Goal: Task Accomplishment & Management: Use online tool/utility

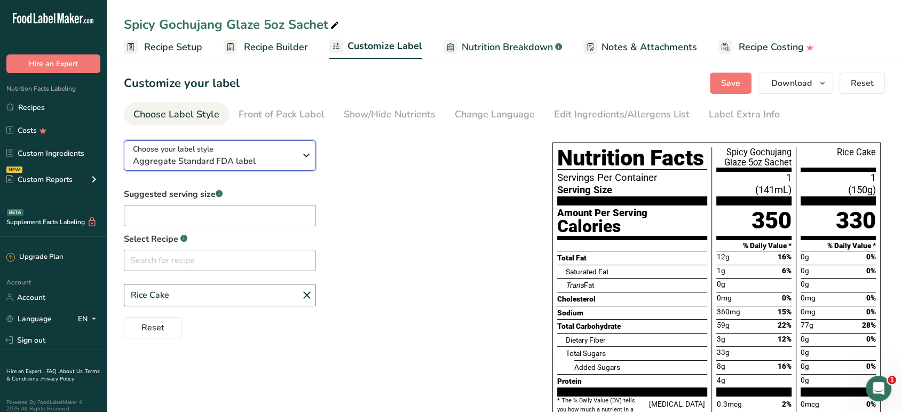
click at [287, 164] on span "Aggregate Standard FDA label" at bounding box center [214, 161] width 163 height 13
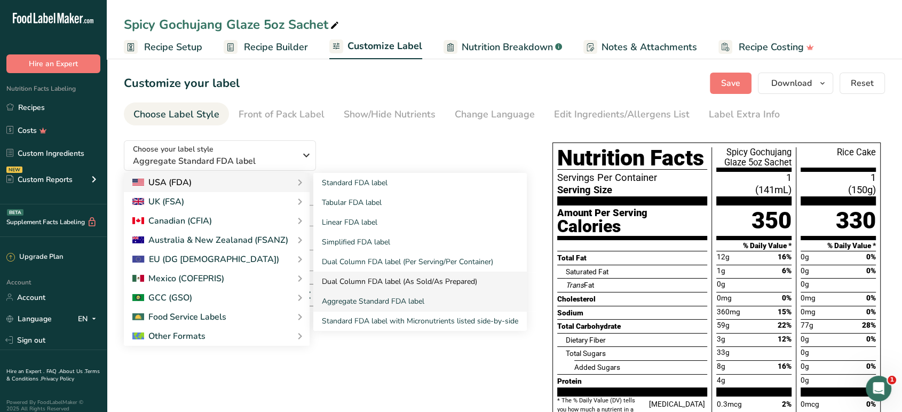
click at [371, 274] on link "Dual Column FDA label (As Sold/As Prepared)" at bounding box center [419, 282] width 213 height 20
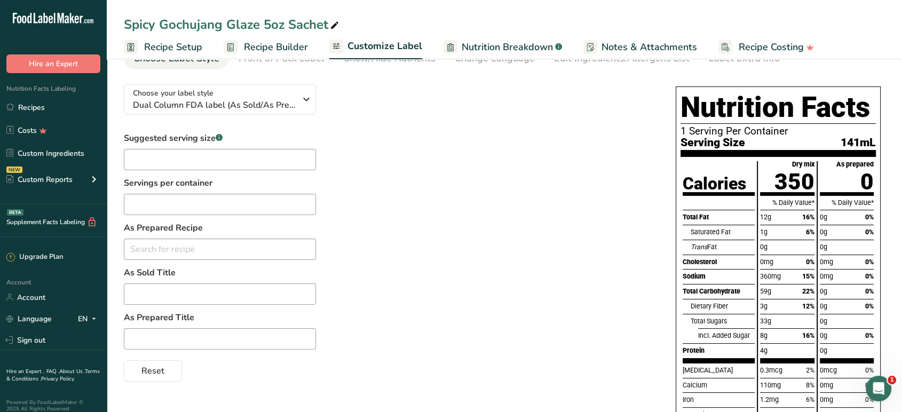
scroll to position [59, 0]
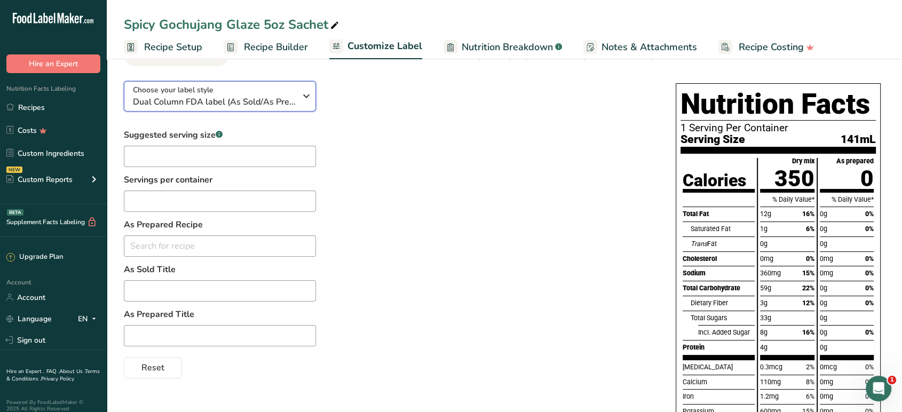
click at [302, 101] on icon "button" at bounding box center [306, 95] width 13 height 19
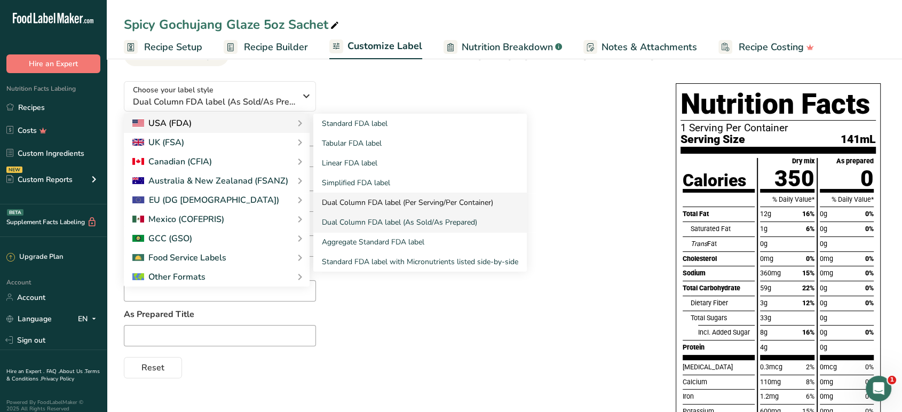
click at [390, 202] on link "Dual Column FDA label (Per Serving/Per Container)" at bounding box center [419, 203] width 213 height 20
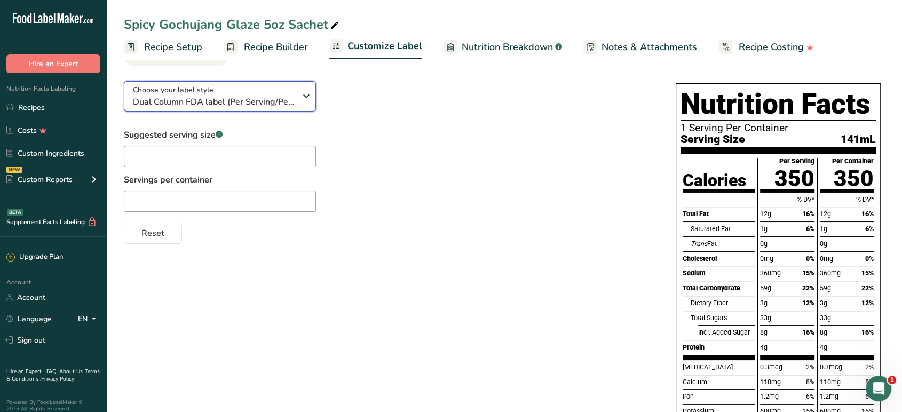
click at [296, 101] on div "Choose your label style Dual Column FDA label (Per Serving/Per Container)" at bounding box center [218, 96] width 171 height 24
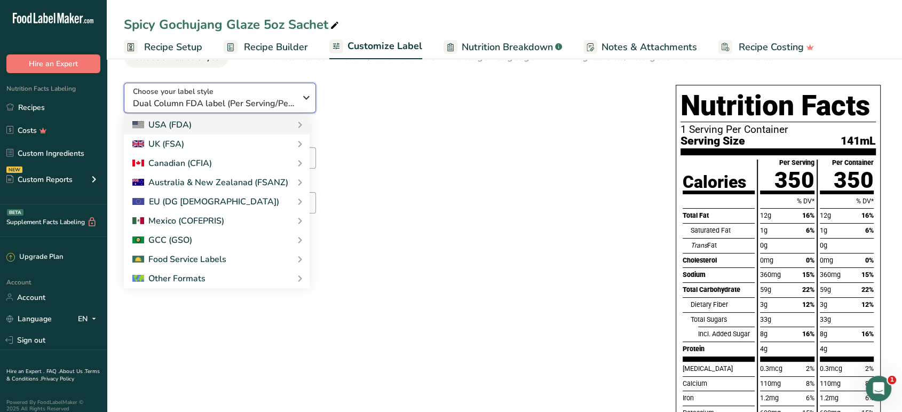
scroll to position [53, 0]
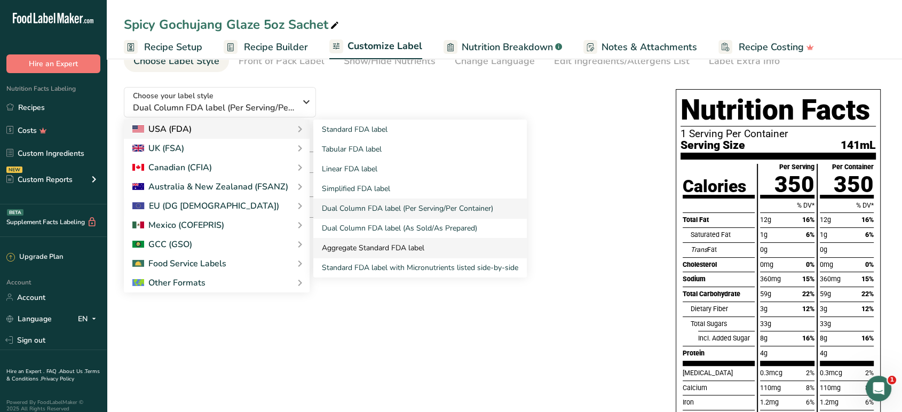
click at [370, 247] on link "Aggregate Standard FDA label" at bounding box center [419, 248] width 213 height 20
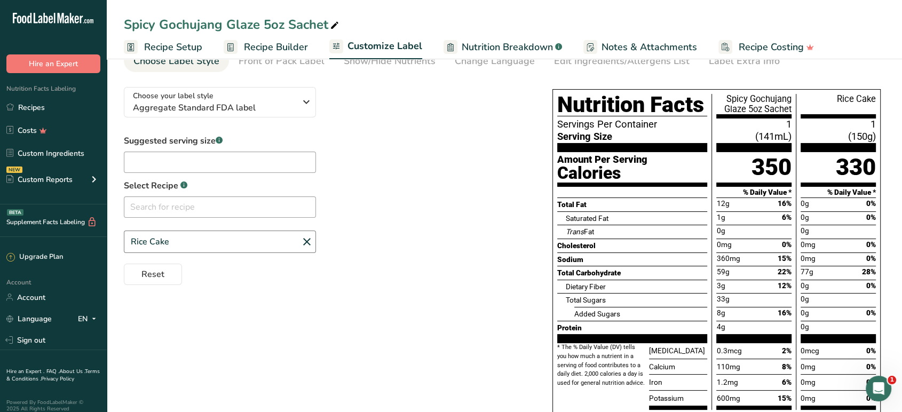
click at [383, 50] on span "Customize Label" at bounding box center [384, 46] width 75 height 14
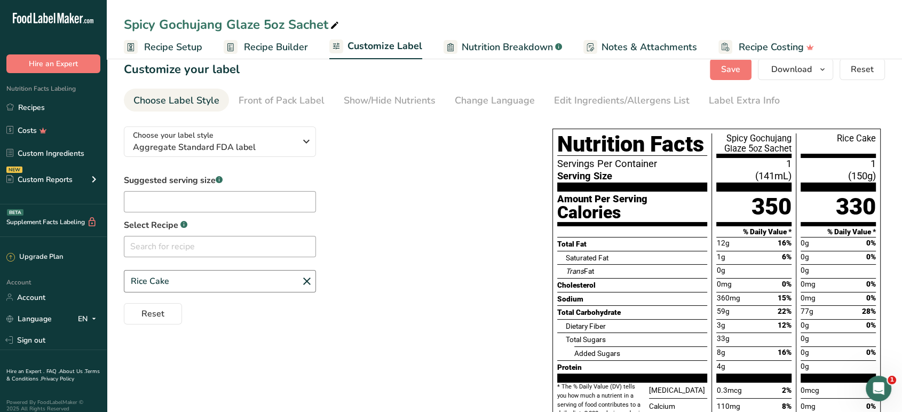
scroll to position [0, 0]
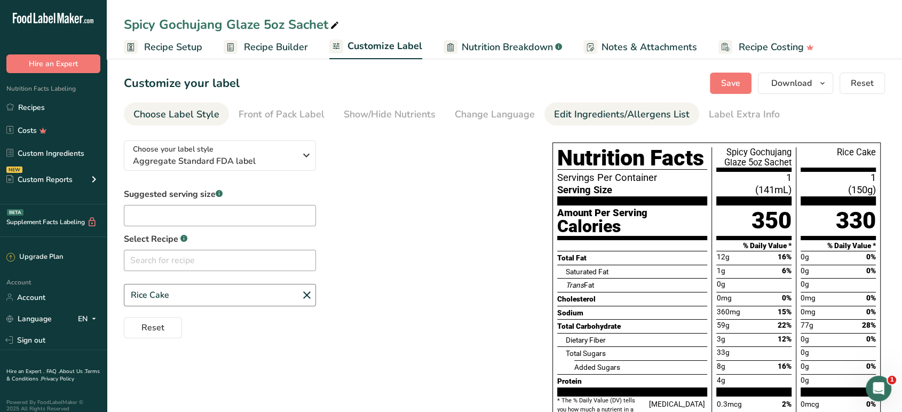
click at [588, 118] on div "Edit Ingredients/Allergens List" at bounding box center [622, 114] width 136 height 14
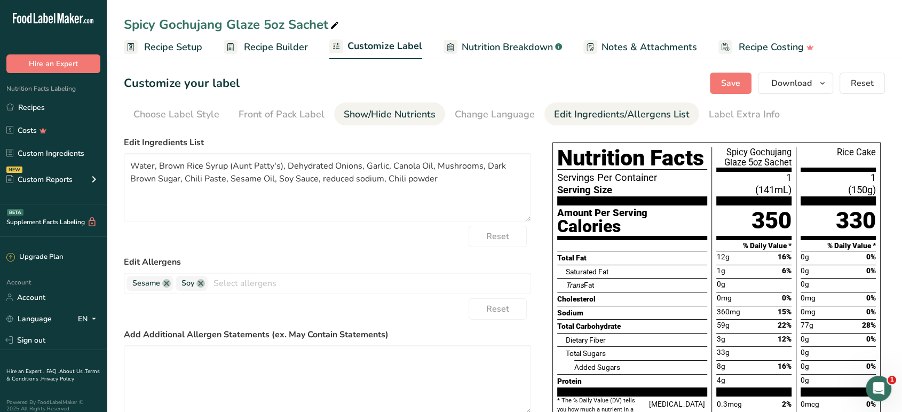
click at [373, 113] on div "Show/Hide Nutrients" at bounding box center [390, 114] width 92 height 14
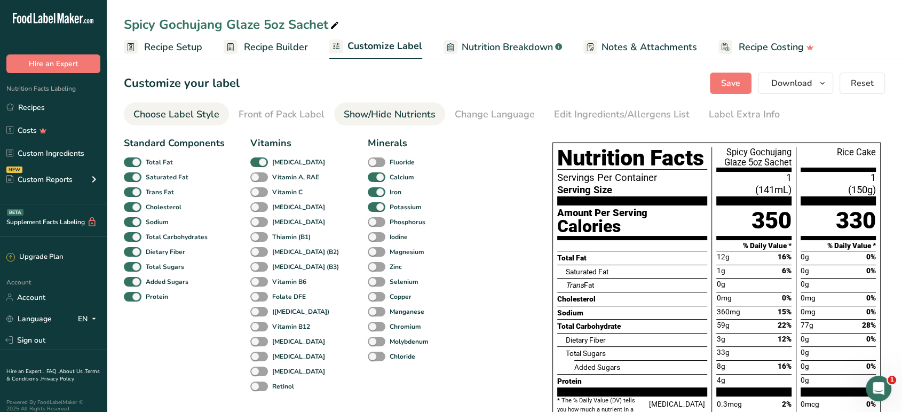
click at [204, 109] on div "Choose Label Style" at bounding box center [176, 114] width 86 height 14
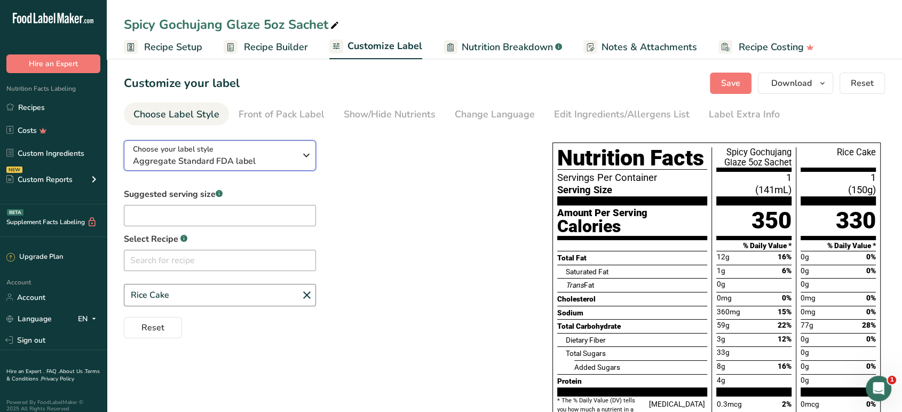
click at [239, 160] on span "Aggregate Standard FDA label" at bounding box center [214, 161] width 163 height 13
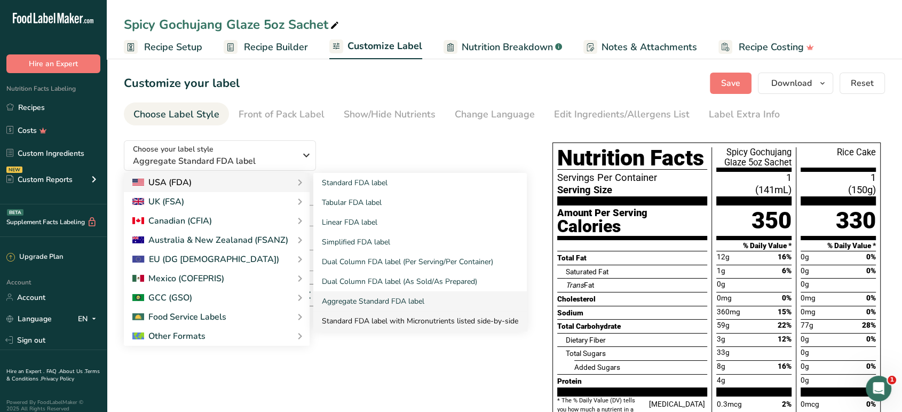
click at [354, 322] on link "Standard FDA label with Micronutrients listed side-by-side" at bounding box center [419, 321] width 213 height 20
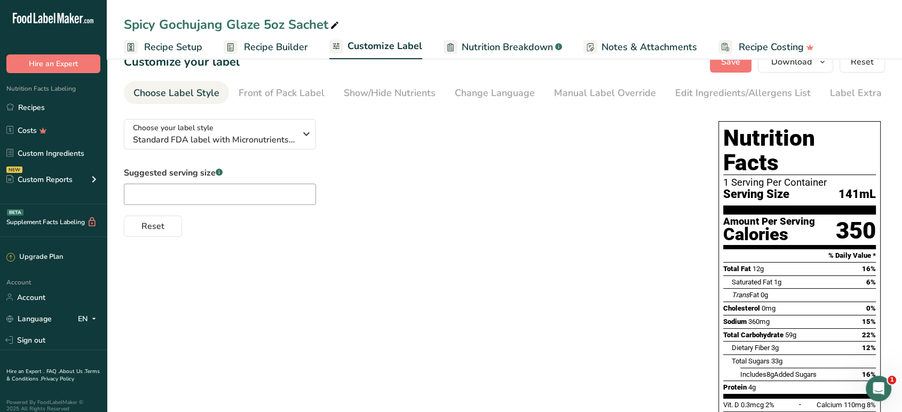
scroll to position [7, 0]
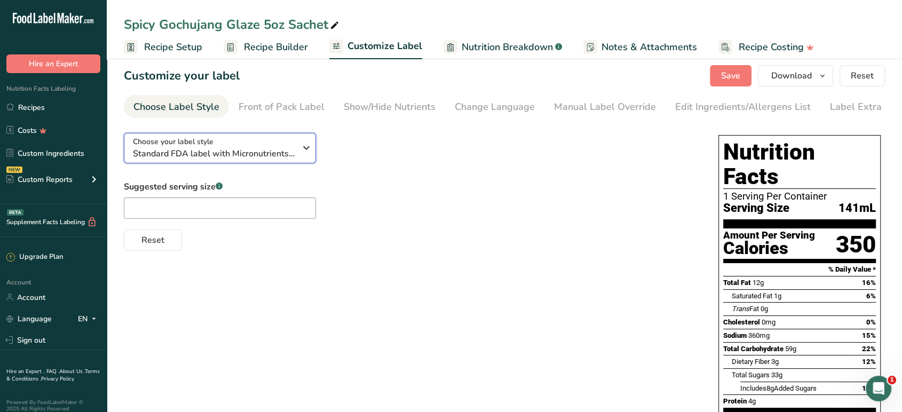
click at [266, 152] on span "Standard FDA label with Micronutrients listed side-by-side" at bounding box center [214, 153] width 163 height 13
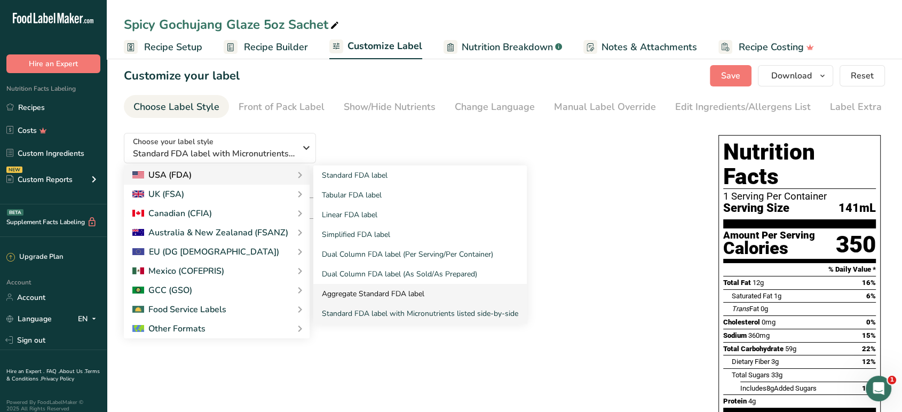
click at [349, 296] on link "Aggregate Standard FDA label" at bounding box center [419, 294] width 213 height 20
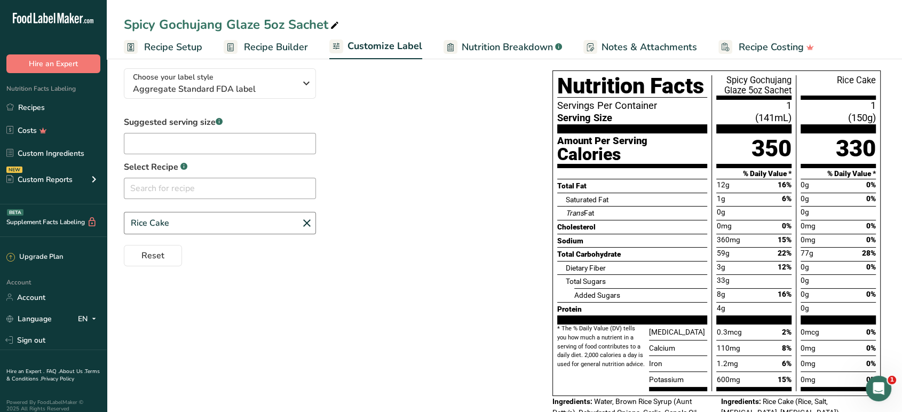
scroll to position [30, 0]
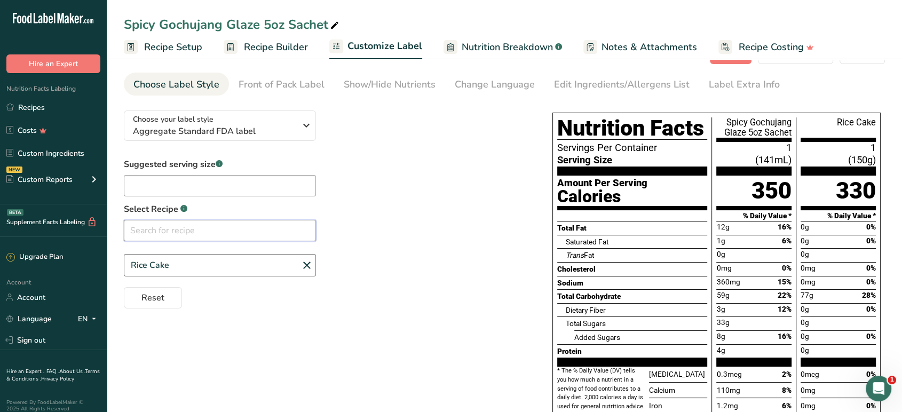
click at [247, 231] on input "text" at bounding box center [220, 230] width 192 height 21
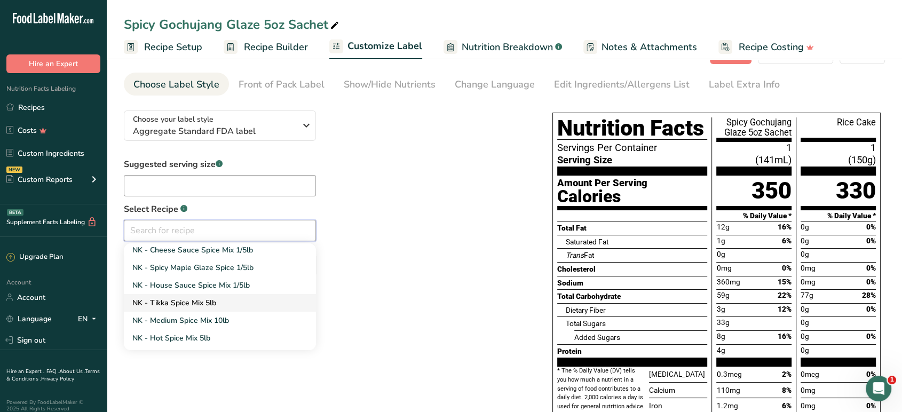
scroll to position [0, 0]
click at [225, 255] on span "NK - Cheese Sauce Spice Mix 1/5lb" at bounding box center [192, 252] width 121 height 10
type input "NK - Cheese Sauce Spice Mix 1/5lb"
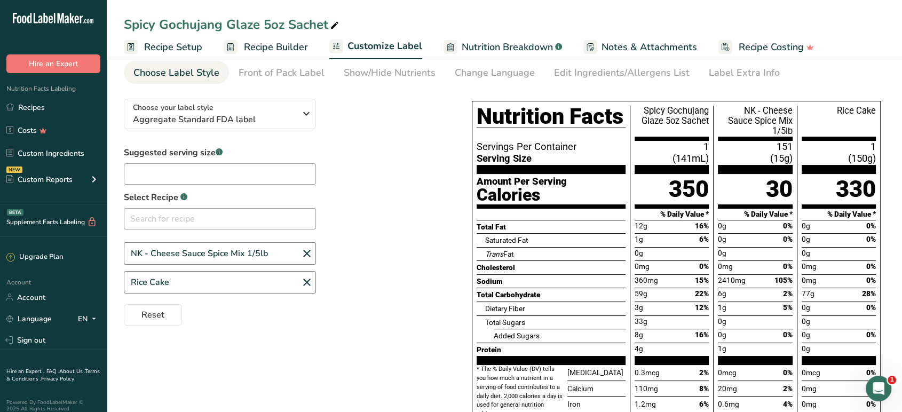
scroll to position [41, 0]
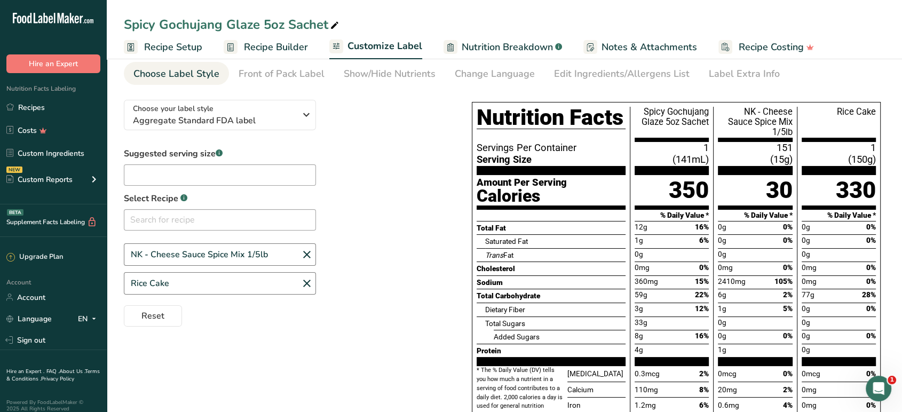
click at [308, 252] on icon at bounding box center [306, 254] width 13 height 19
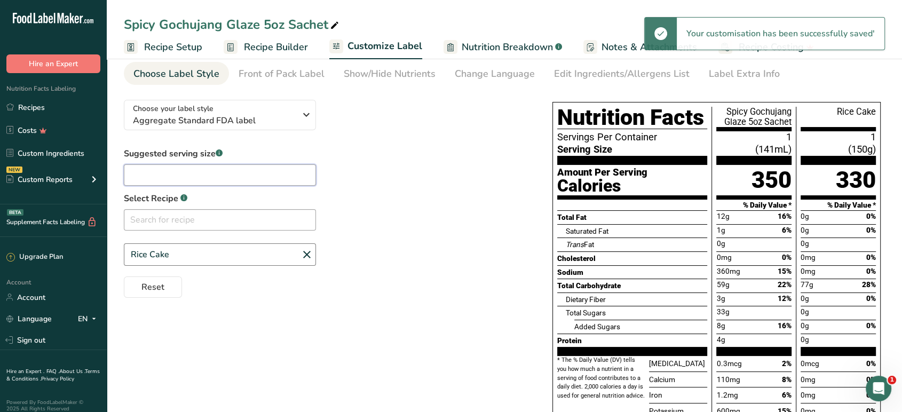
click at [281, 179] on input "text" at bounding box center [220, 174] width 192 height 21
click at [328, 148] on div "Suggested serving size .a-a{fill:#347362;}.b-a{fill:#fff;} Select Recipe .a-a{f…" at bounding box center [327, 222] width 407 height 150
click at [301, 124] on div "Choose your label style Aggregate Standard FDA label" at bounding box center [218, 115] width 171 height 24
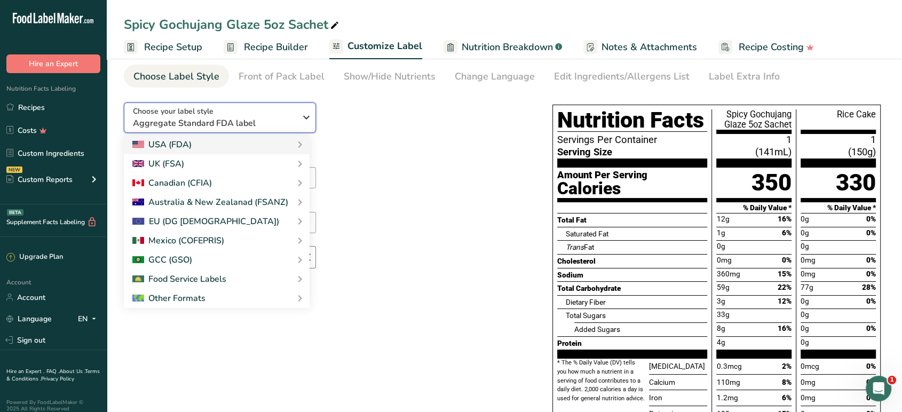
scroll to position [0, 0]
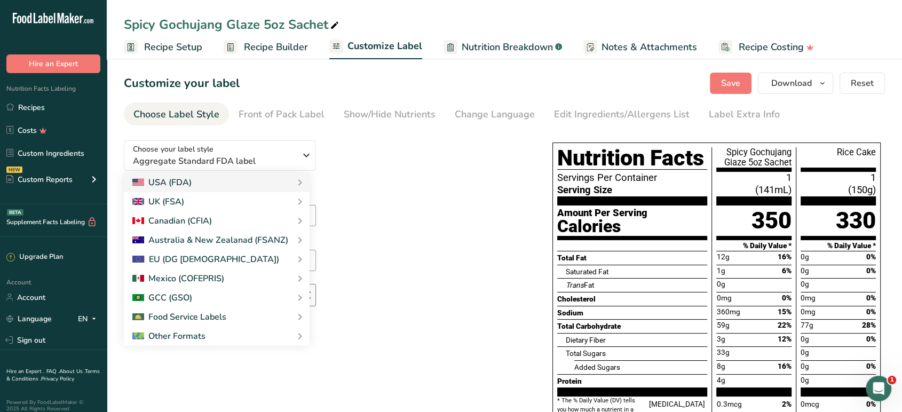
click at [281, 51] on span "Recipe Builder" at bounding box center [276, 47] width 64 height 14
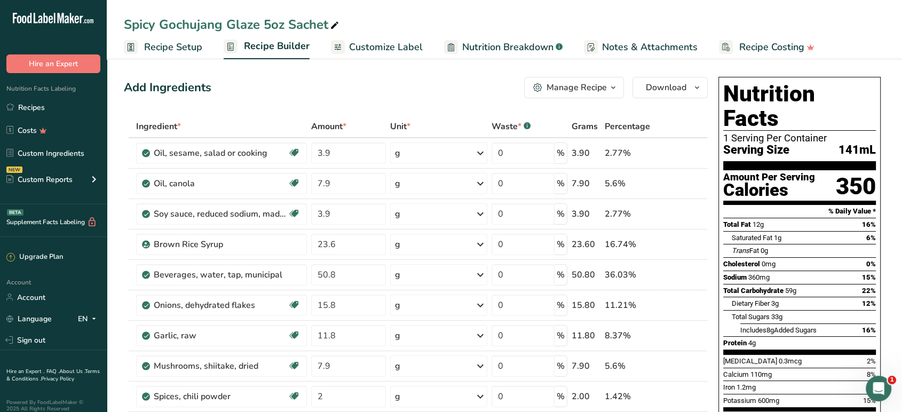
click at [408, 45] on span "Customize Label" at bounding box center [386, 47] width 74 height 14
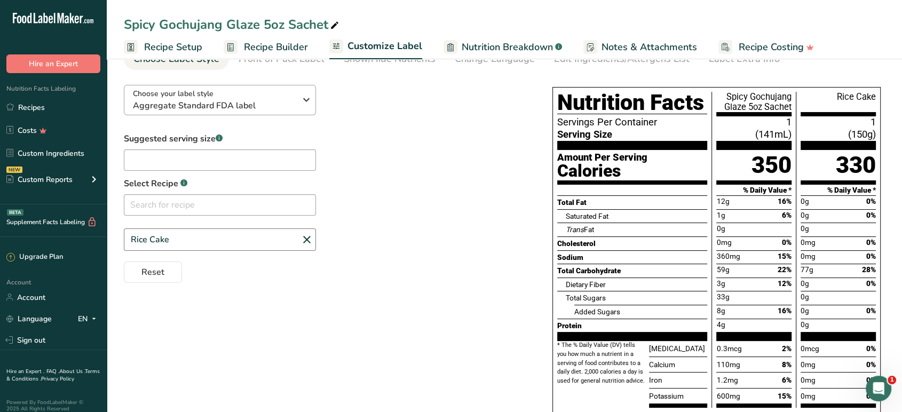
scroll to position [30, 0]
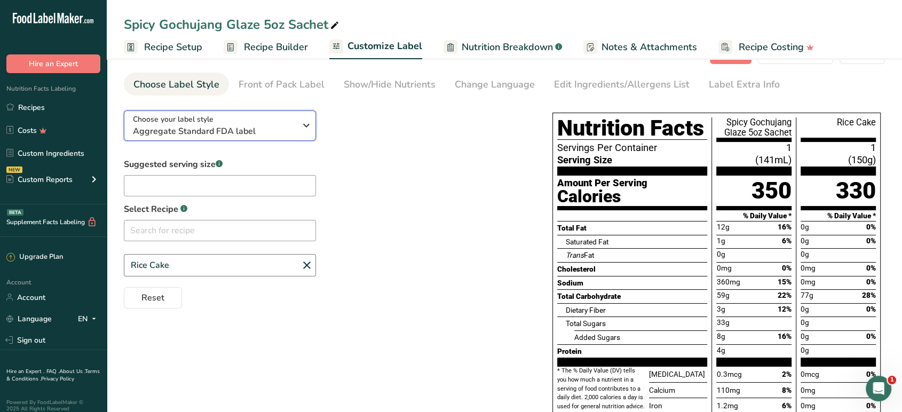
click at [300, 132] on icon "button" at bounding box center [306, 125] width 13 height 19
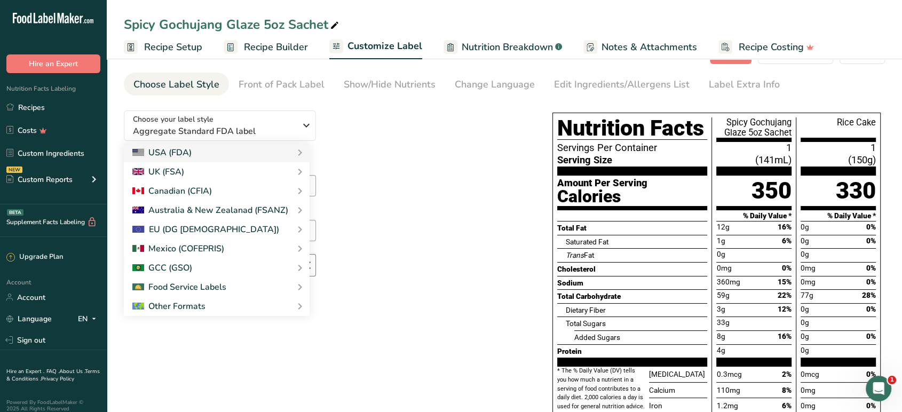
click at [199, 48] on span "Recipe Setup" at bounding box center [173, 47] width 58 height 14
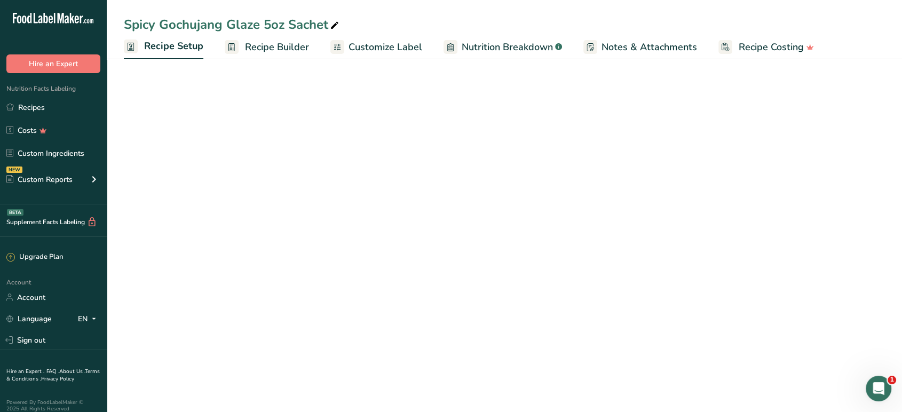
select select "22"
